Goal: Information Seeking & Learning: Learn about a topic

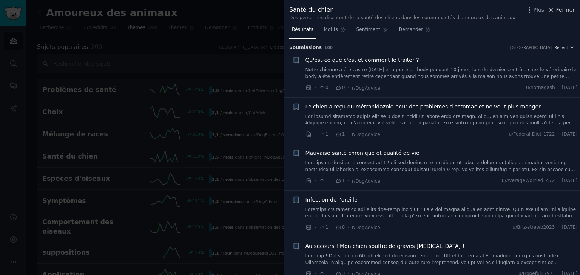
click at [564, 8] on font "Fermer" at bounding box center [565, 10] width 18 height 6
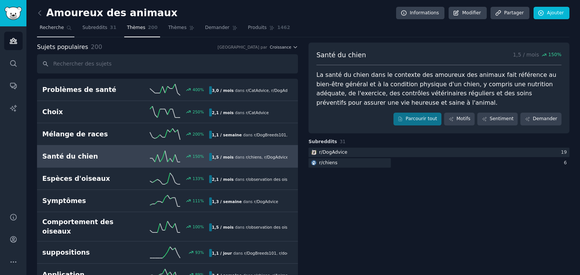
click at [58, 29] on font "Recherche" at bounding box center [52, 27] width 24 height 5
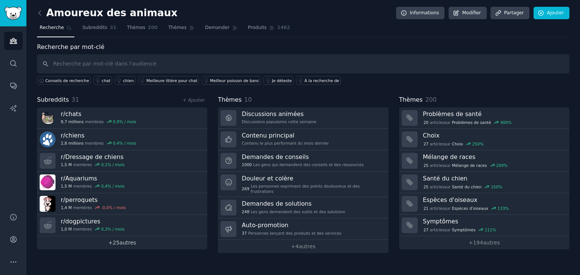
click at [115, 240] on font "25" at bounding box center [115, 243] width 7 height 6
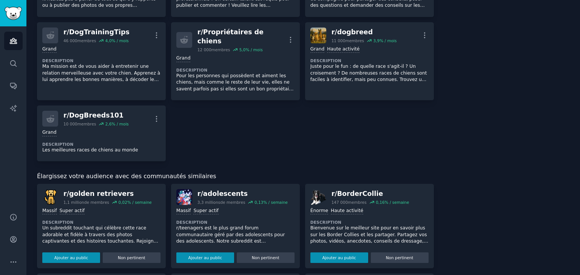
scroll to position [664, 0]
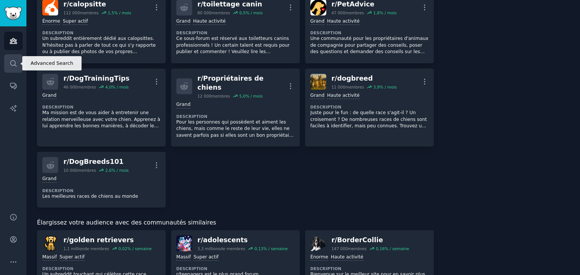
click at [16, 59] on link "Recherche" at bounding box center [13, 63] width 18 height 18
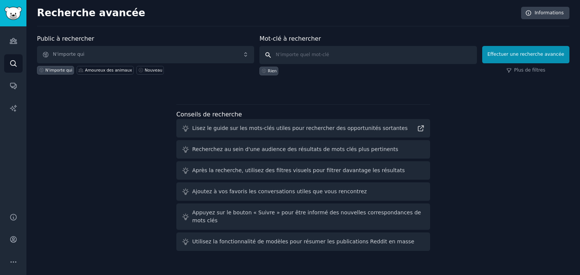
click at [297, 55] on input "text" at bounding box center [367, 55] width 217 height 18
paste input "natural stone"
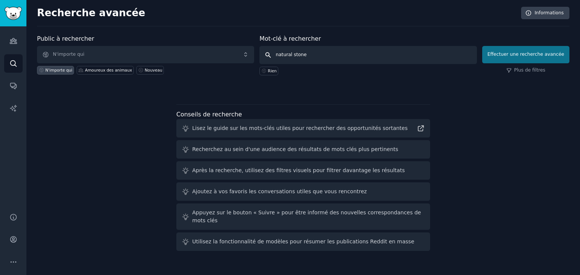
type input "natural stone"
click at [503, 52] on font "Effectuer une recherche avancée" at bounding box center [525, 54] width 77 height 5
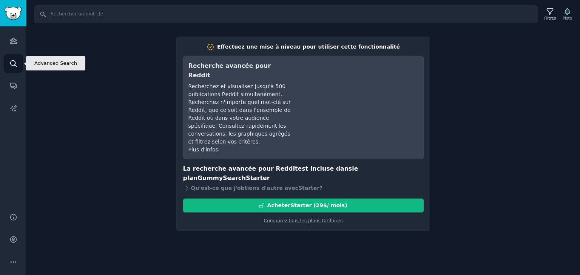
click at [15, 60] on icon "Barre latérale" at bounding box center [13, 64] width 8 height 8
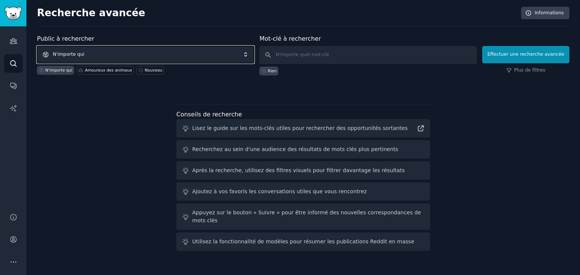
click at [144, 55] on span "N'importe qui" at bounding box center [145, 54] width 217 height 17
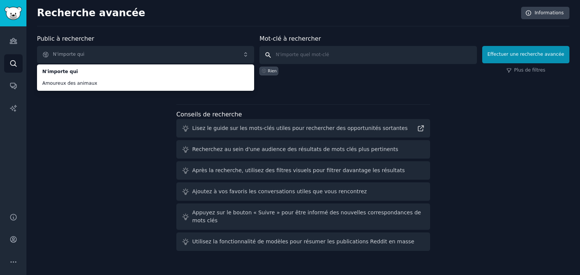
click at [284, 53] on input "text" at bounding box center [367, 55] width 217 height 18
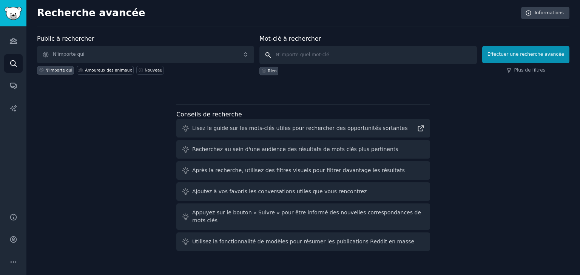
paste input "natural stone"
type input "natural"
click button "Effectuer une recherche avancée" at bounding box center [525, 54] width 87 height 17
click at [296, 58] on input "text" at bounding box center [367, 55] width 217 height 18
type input "stone"
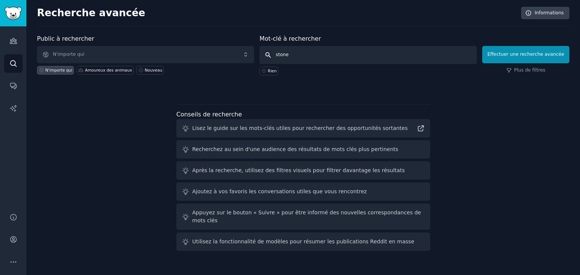
click button "Effectuer une recherche avancée" at bounding box center [525, 54] width 87 height 17
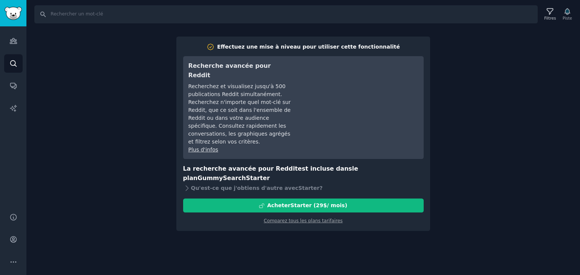
drag, startPoint x: 455, startPoint y: 53, endPoint x: 68, endPoint y: 80, distance: 388.5
click at [68, 80] on div "Recherche Filtres Piste Effectuez une mise à niveau pour utiliser cette fonctio…" at bounding box center [302, 137] width 553 height 275
click at [11, 45] on icon "Barre latérale" at bounding box center [13, 41] width 8 height 8
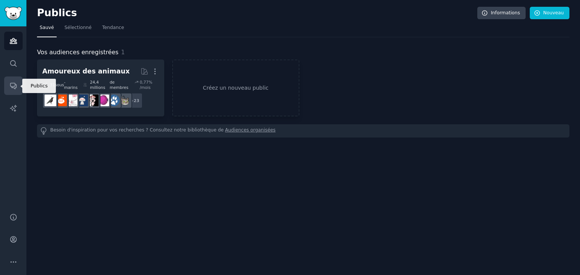
click at [15, 83] on icon "Barre latérale" at bounding box center [13, 86] width 8 height 8
